Goal: Information Seeking & Learning: Check status

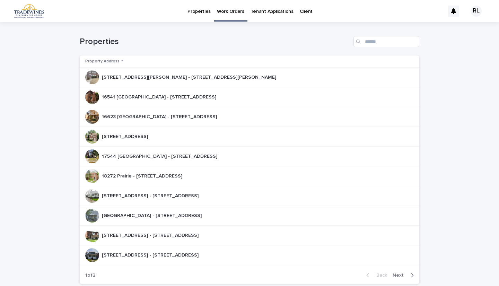
click at [268, 10] on p "Tenant Applications" at bounding box center [272, 7] width 43 height 15
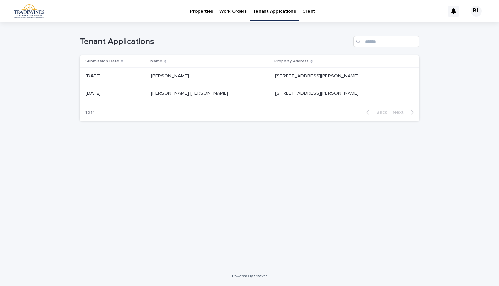
click at [199, 92] on p at bounding box center [210, 93] width 119 height 6
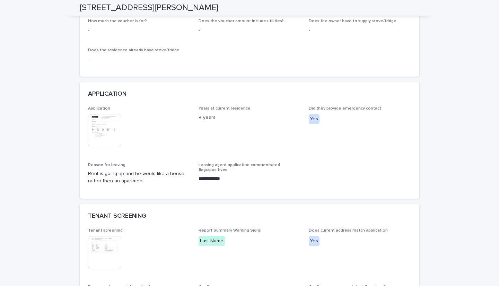
scroll to position [652, 0]
click at [107, 125] on img at bounding box center [104, 130] width 33 height 33
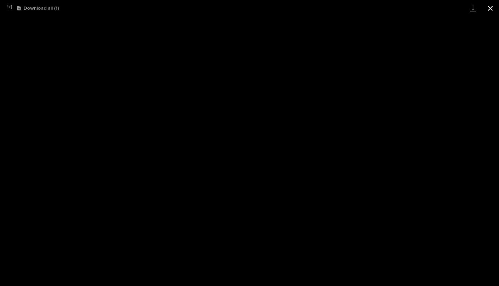
click at [493, 11] on button "Close gallery" at bounding box center [490, 8] width 17 height 16
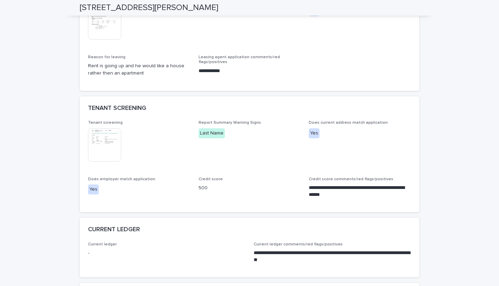
scroll to position [766, 0]
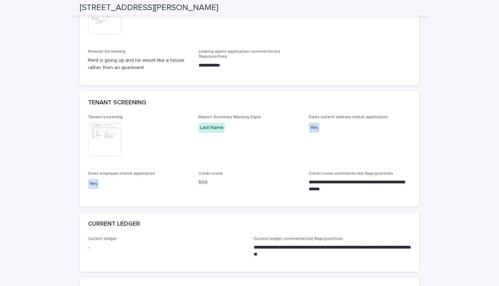
click at [108, 149] on img at bounding box center [104, 139] width 33 height 33
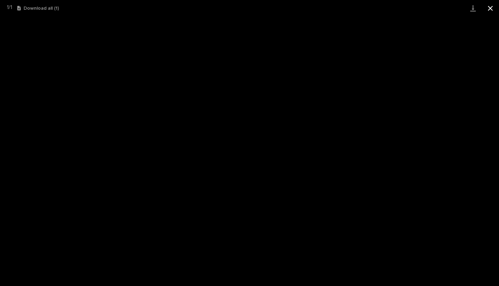
click at [489, 10] on button "Close gallery" at bounding box center [490, 8] width 17 height 16
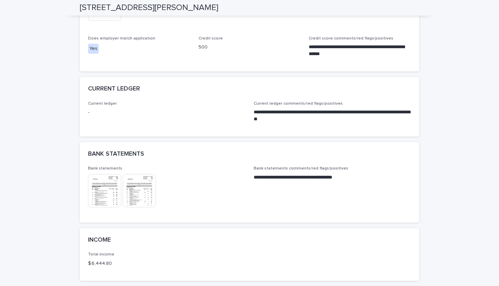
scroll to position [901, 0]
click at [111, 190] on img at bounding box center [104, 190] width 33 height 33
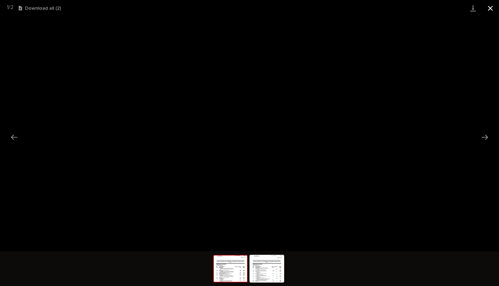
click at [490, 9] on button "Close gallery" at bounding box center [490, 8] width 17 height 16
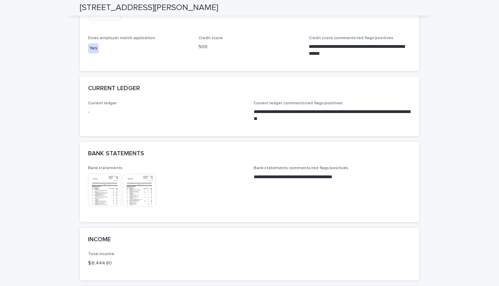
click at [152, 189] on img at bounding box center [139, 190] width 33 height 33
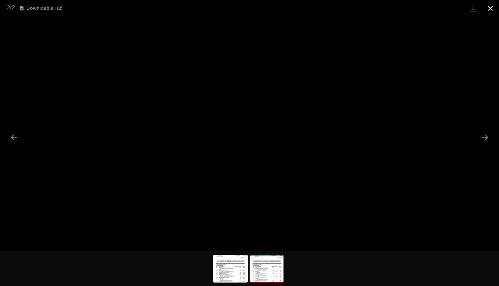
click at [488, 11] on button "Close gallery" at bounding box center [490, 8] width 17 height 16
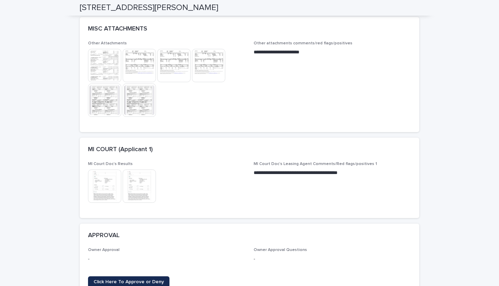
scroll to position [1513, 0]
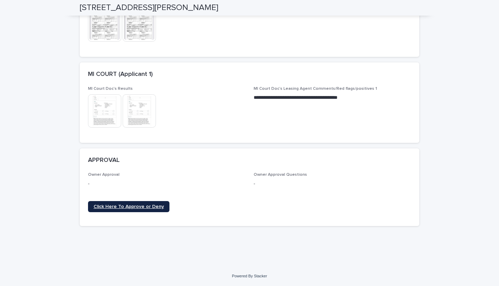
click at [120, 209] on span "Click Here To Approve or Deny" at bounding box center [129, 206] width 70 height 5
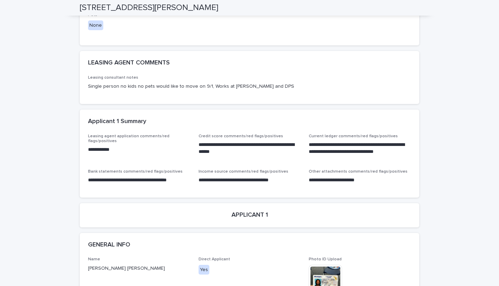
scroll to position [0, 0]
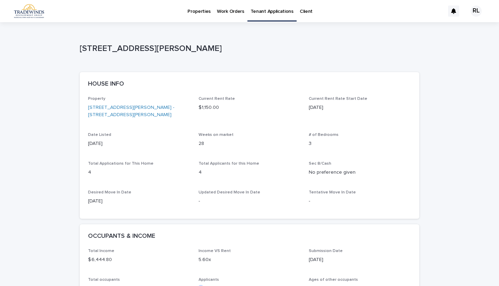
click at [193, 14] on p "Properties" at bounding box center [199, 7] width 23 height 15
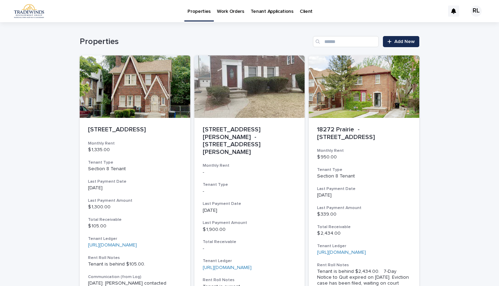
click at [233, 13] on p "Work Orders" at bounding box center [230, 7] width 27 height 15
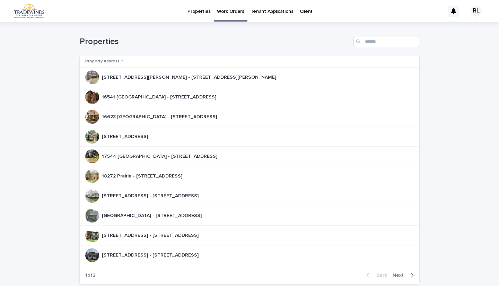
click at [159, 157] on p "17544 [GEOGRAPHIC_DATA] - [STREET_ADDRESS]" at bounding box center [160, 155] width 117 height 7
click at [172, 79] on p "[STREET_ADDRESS][PERSON_NAME] - [STREET_ADDRESS][PERSON_NAME]" at bounding box center [190, 76] width 176 height 7
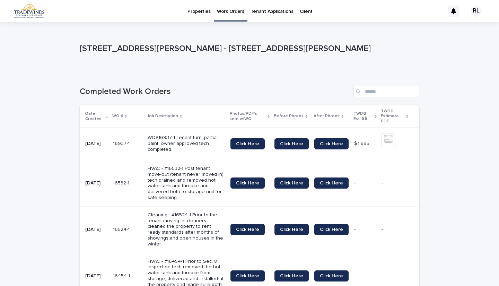
click at [228, 12] on p "Work Orders" at bounding box center [230, 7] width 27 height 15
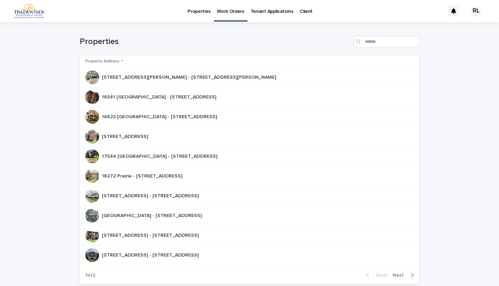
click at [148, 140] on div "17166 [GEOGRAPHIC_DATA] - [GEOGRAPHIC_DATA] 17166 [GEOGRAPHIC_DATA] - [GEOGRAPH…" at bounding box center [125, 136] width 46 height 11
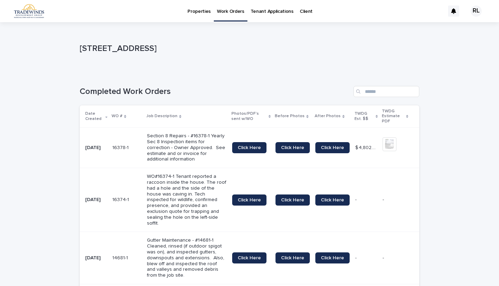
click at [237, 7] on p "Work Orders" at bounding box center [230, 7] width 27 height 15
click at [230, 13] on p "Work Orders" at bounding box center [230, 7] width 27 height 15
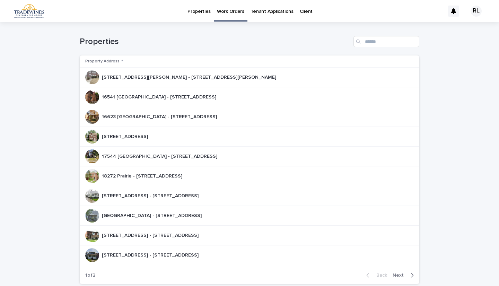
click at [143, 193] on p "[STREET_ADDRESS] - [STREET_ADDRESS]" at bounding box center [151, 195] width 98 height 7
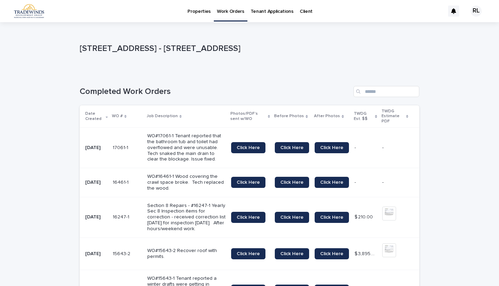
click at [232, 16] on link "Work Orders" at bounding box center [231, 10] width 34 height 20
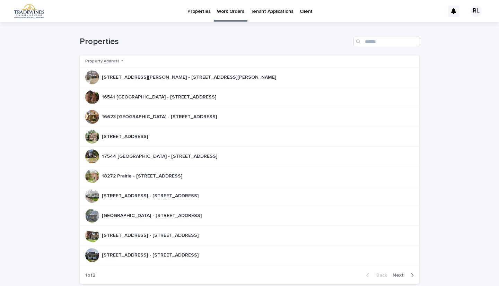
click at [161, 216] on p "[GEOGRAPHIC_DATA] - [STREET_ADDRESS]" at bounding box center [152, 215] width 101 height 7
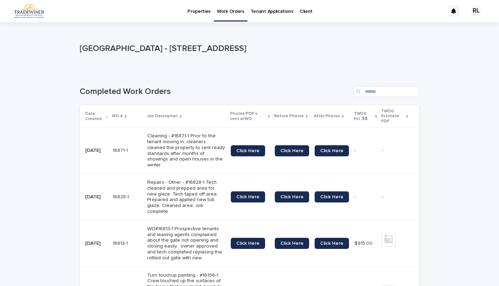
click at [226, 8] on p "Work Orders" at bounding box center [230, 7] width 27 height 15
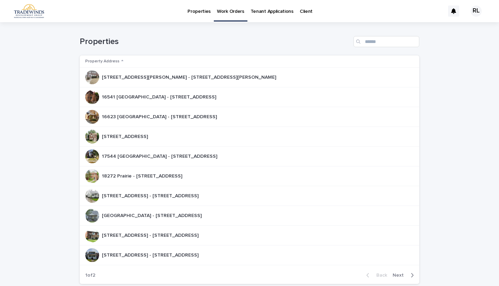
click at [138, 249] on div "[STREET_ADDRESS] - [STREET_ADDRESS][GEOGRAPHIC_DATA][STREET_ADDRESS] - [STREET_…" at bounding box center [246, 255] width 323 height 14
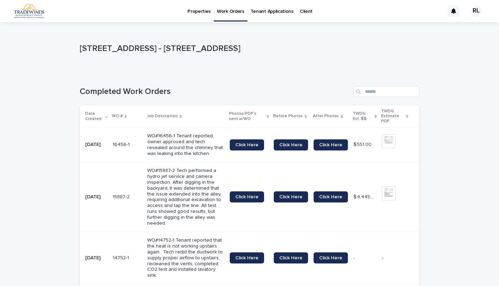
click at [224, 11] on p "Work Orders" at bounding box center [230, 7] width 27 height 15
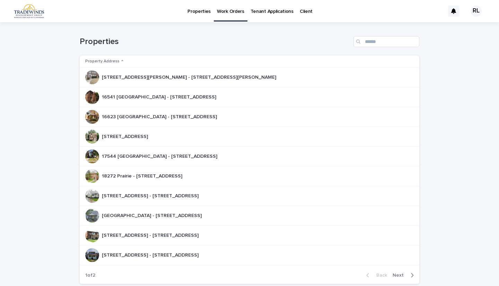
click at [151, 150] on div "17544 [GEOGRAPHIC_DATA] - [STREET_ADDRESS][GEOGRAPHIC_DATA] - [STREET_ADDRESS]" at bounding box center [246, 156] width 323 height 14
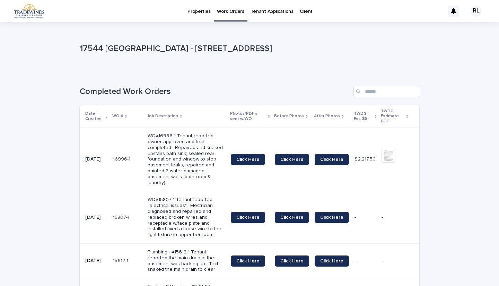
click at [231, 13] on p "Work Orders" at bounding box center [230, 7] width 27 height 15
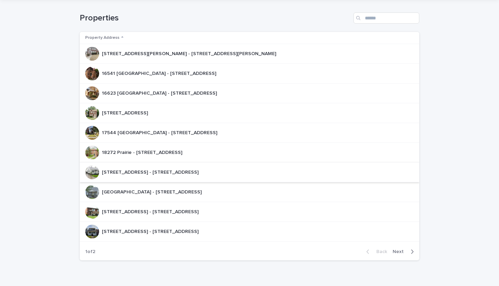
scroll to position [24, 0]
click at [196, 208] on p "[STREET_ADDRESS] - [STREET_ADDRESS]" at bounding box center [151, 210] width 98 height 7
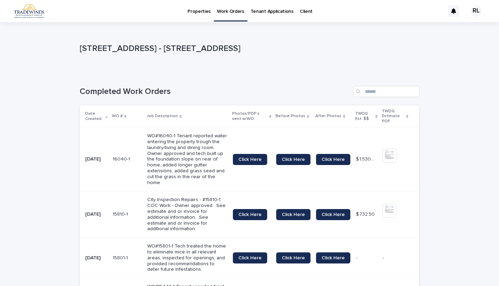
click at [223, 21] on div "Work Orders" at bounding box center [231, 10] width 34 height 21
click at [227, 15] on link "Work Orders" at bounding box center [231, 10] width 34 height 20
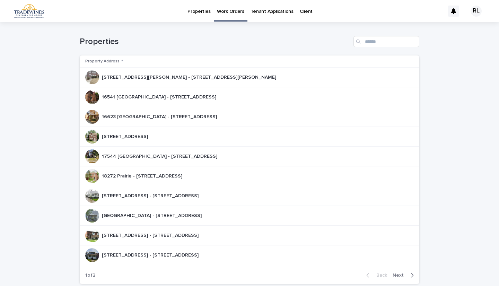
click at [214, 205] on td "18720 [GEOGRAPHIC_DATA] - [STREET_ADDRESS] 18720 [GEOGRAPHIC_DATA] - 18720 [GEO…" at bounding box center [250, 196] width 340 height 20
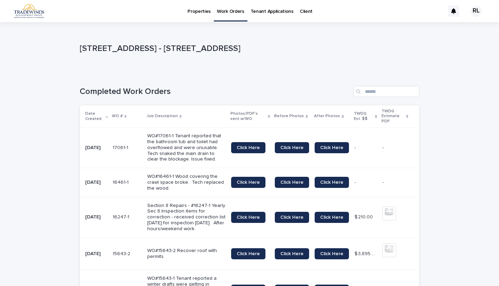
click at [234, 8] on p "Work Orders" at bounding box center [230, 7] width 27 height 15
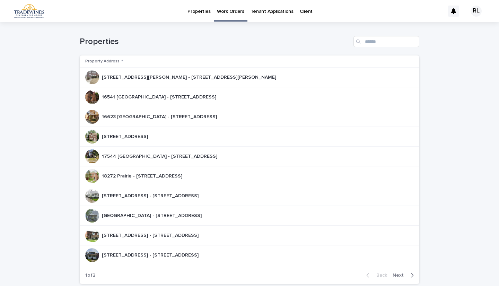
click at [148, 142] on div "17166 [GEOGRAPHIC_DATA] - [GEOGRAPHIC_DATA] 17166 [GEOGRAPHIC_DATA] - [GEOGRAPH…" at bounding box center [125, 136] width 46 height 11
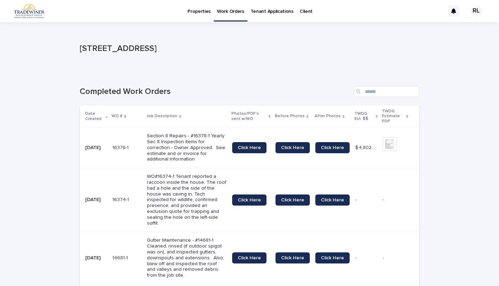
click at [226, 9] on p "Work Orders" at bounding box center [230, 7] width 27 height 15
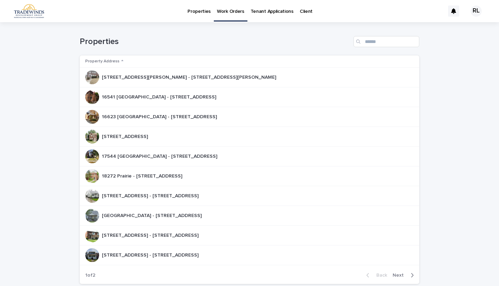
click at [136, 197] on p "[STREET_ADDRESS] - [STREET_ADDRESS]" at bounding box center [151, 195] width 98 height 7
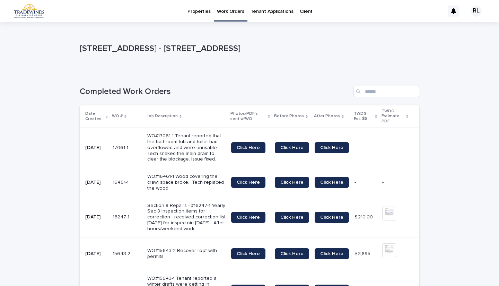
click at [225, 12] on p "Work Orders" at bounding box center [230, 7] width 27 height 15
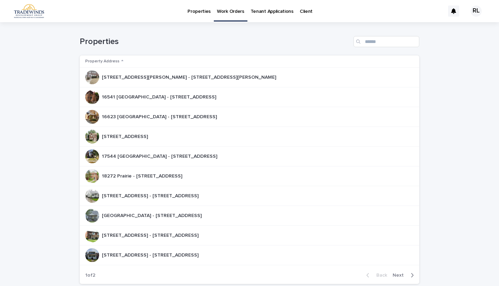
click at [162, 226] on td "[STREET_ADDRESS] - [STREET_ADDRESS] [STREET_ADDRESS] - [STREET_ADDRESS]" at bounding box center [250, 236] width 340 height 20
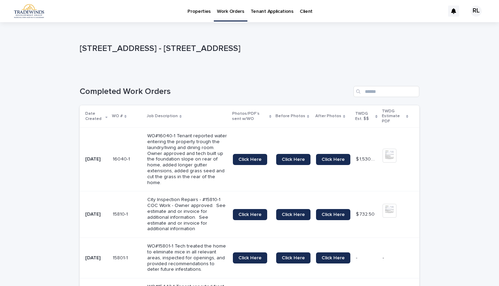
click at [238, 16] on link "Work Orders" at bounding box center [231, 10] width 34 height 20
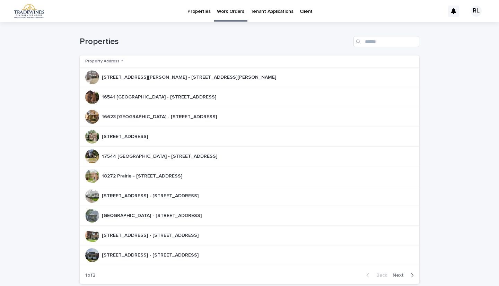
click at [161, 212] on p "[GEOGRAPHIC_DATA] - [STREET_ADDRESS]" at bounding box center [152, 215] width 101 height 7
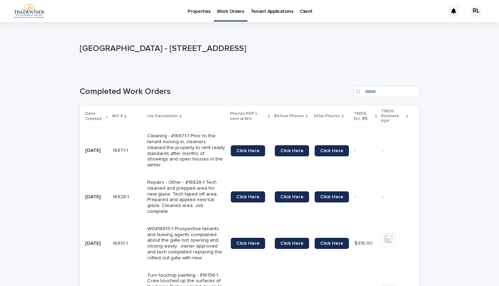
click at [227, 16] on link "Work Orders" at bounding box center [231, 10] width 34 height 20
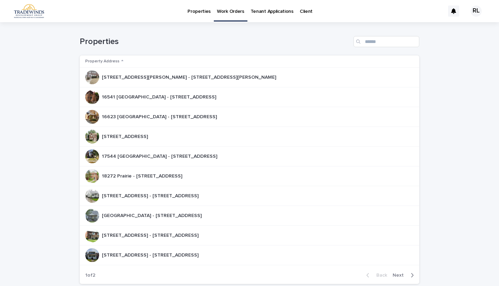
click at [163, 253] on p "[STREET_ADDRESS] - [STREET_ADDRESS]" at bounding box center [151, 254] width 98 height 7
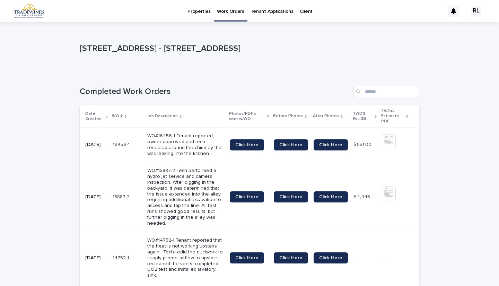
click at [224, 16] on link "Work Orders" at bounding box center [231, 10] width 34 height 20
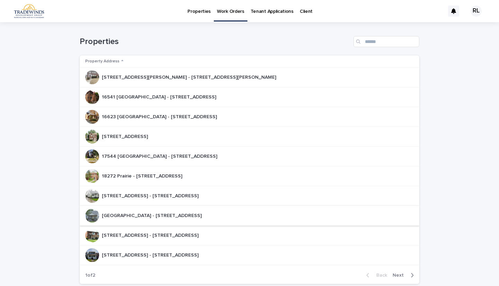
scroll to position [12, 0]
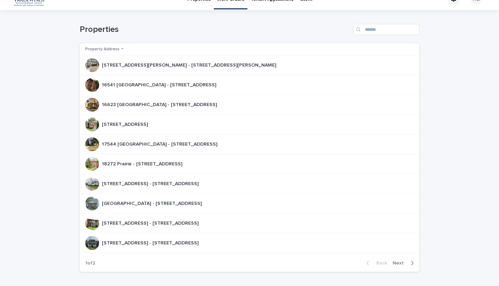
click at [398, 264] on span "Next" at bounding box center [400, 263] width 15 height 5
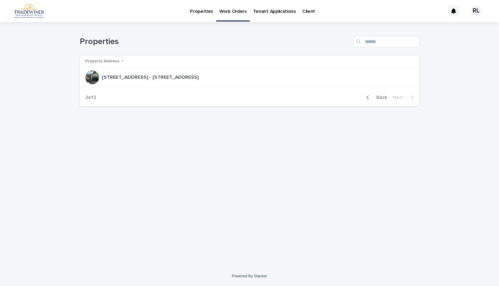
click at [163, 83] on div "[STREET_ADDRESS] - [STREET_ADDRESS] [STREET_ADDRESS] - [STREET_ADDRESS]" at bounding box center [150, 77] width 97 height 11
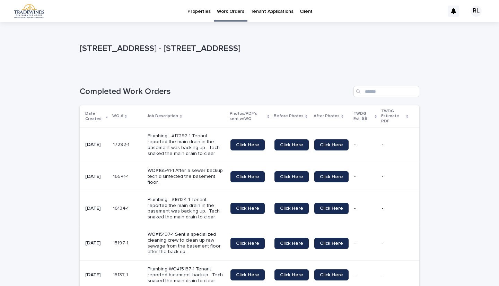
click at [217, 9] on p "Work Orders" at bounding box center [230, 7] width 27 height 15
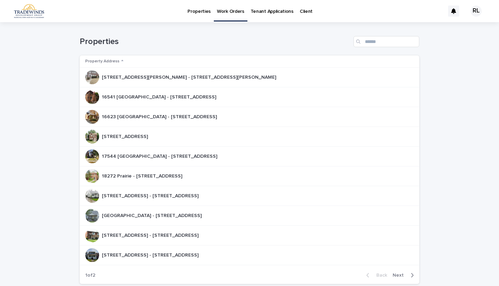
click at [138, 236] on p "[STREET_ADDRESS] - [STREET_ADDRESS]" at bounding box center [151, 234] width 98 height 7
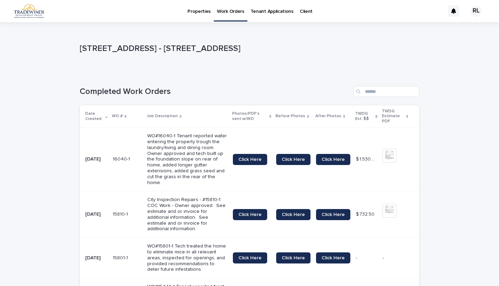
click at [226, 12] on p "Work Orders" at bounding box center [230, 7] width 27 height 15
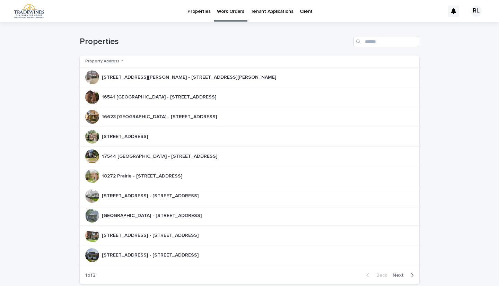
click at [148, 191] on div "18720 [GEOGRAPHIC_DATA] - [STREET_ADDRESS] 18720 [GEOGRAPHIC_DATA] - 18720 [GEO…" at bounding box center [150, 195] width 97 height 11
